Goal: Task Accomplishment & Management: Use online tool/utility

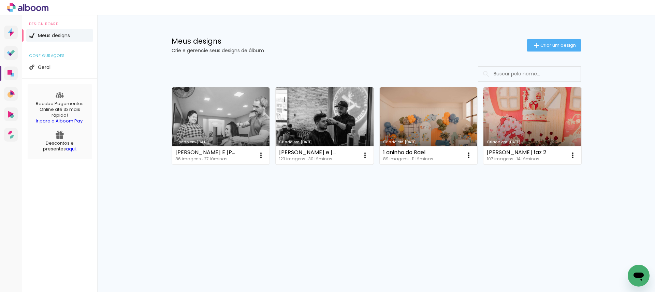
click at [314, 108] on link "Criado em [DATE]" at bounding box center [325, 125] width 98 height 77
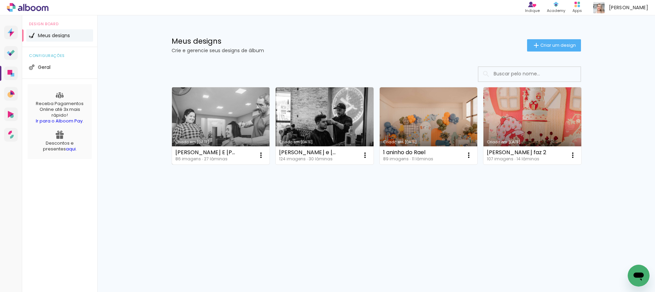
click at [197, 117] on link "Criado em [DATE]" at bounding box center [221, 125] width 98 height 77
click at [0, 0] on neon-animated-pages "Confirmar Cancelar" at bounding box center [0, 0] width 0 height 0
